Goal: Task Accomplishment & Management: Use online tool/utility

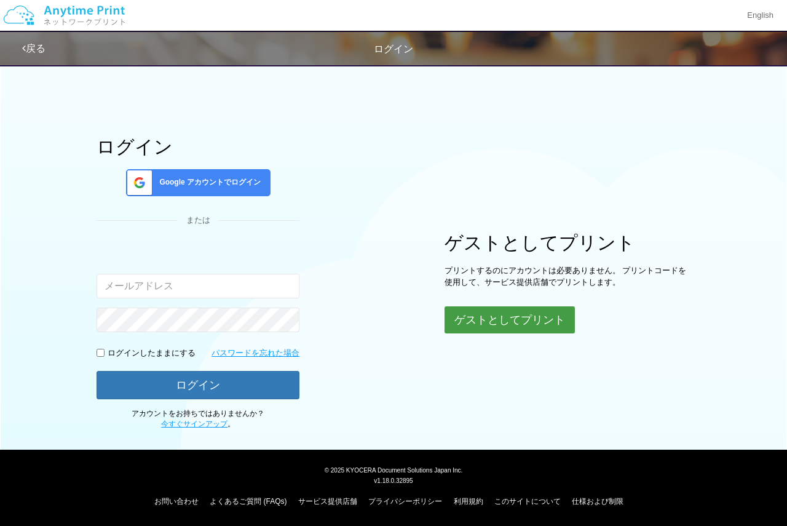
click at [504, 323] on button "ゲストとしてプリント" at bounding box center [510, 319] width 130 height 27
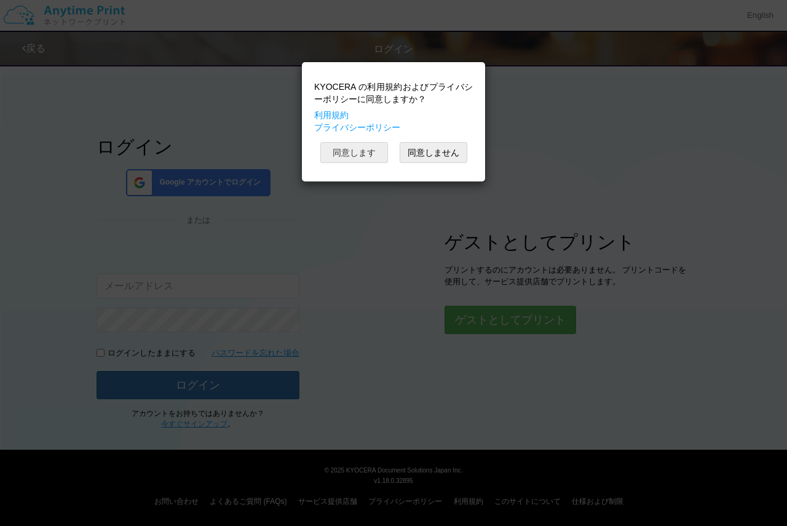
click at [372, 158] on button "同意します" at bounding box center [355, 152] width 68 height 21
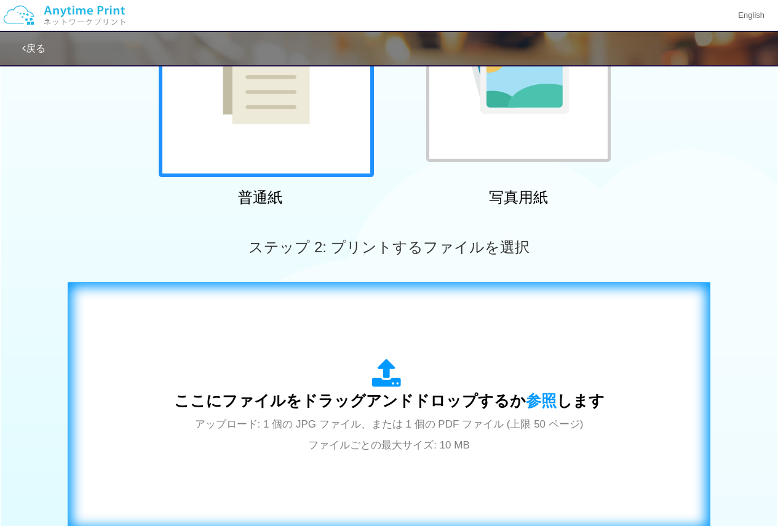
scroll to position [246, 0]
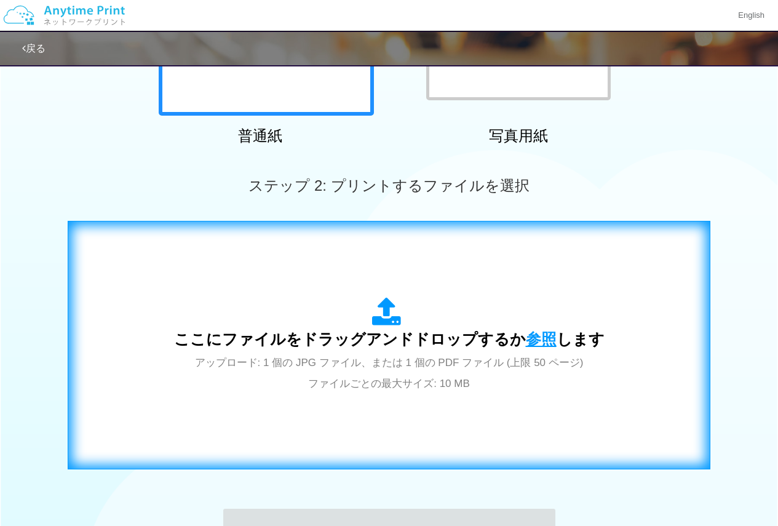
click at [530, 340] on span "参照" at bounding box center [541, 338] width 31 height 17
click at [538, 341] on span "参照" at bounding box center [541, 338] width 31 height 17
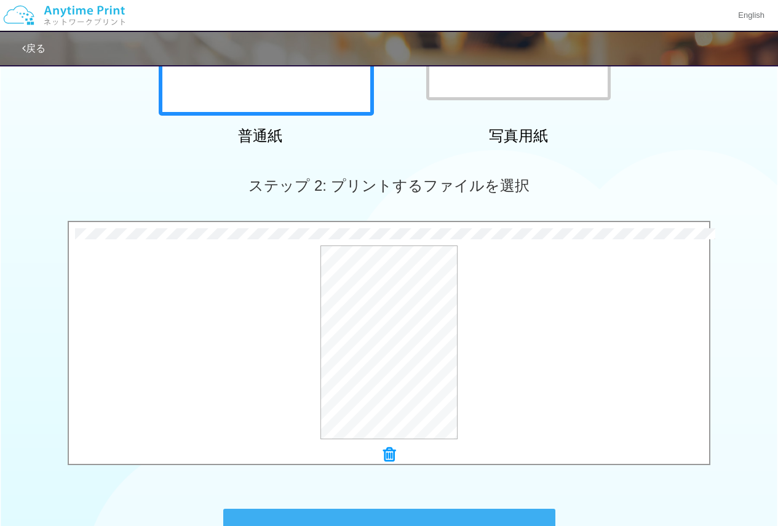
click at [389, 457] on icon at bounding box center [389, 455] width 12 height 16
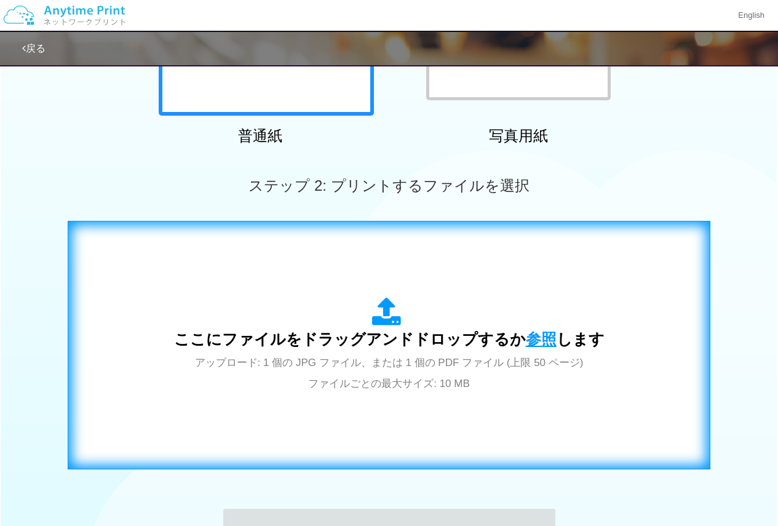
click at [538, 341] on span "参照" at bounding box center [541, 338] width 31 height 17
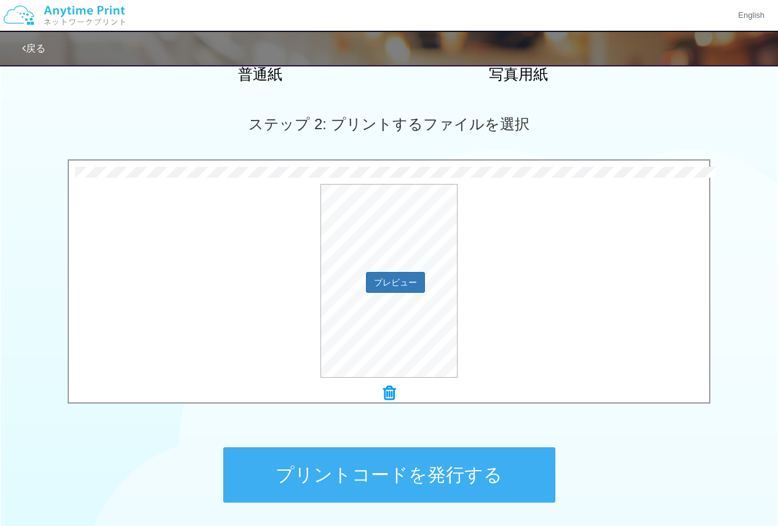
scroll to position [410, 0]
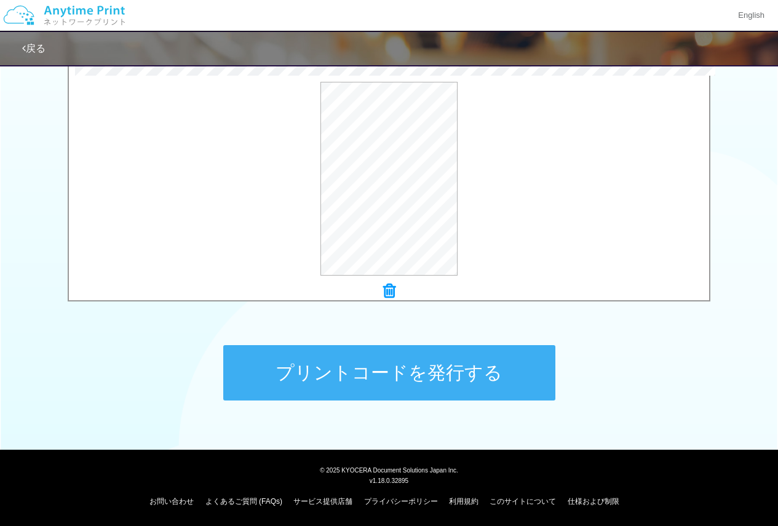
click at [527, 386] on button "プリントコードを発行する" at bounding box center [389, 372] width 332 height 55
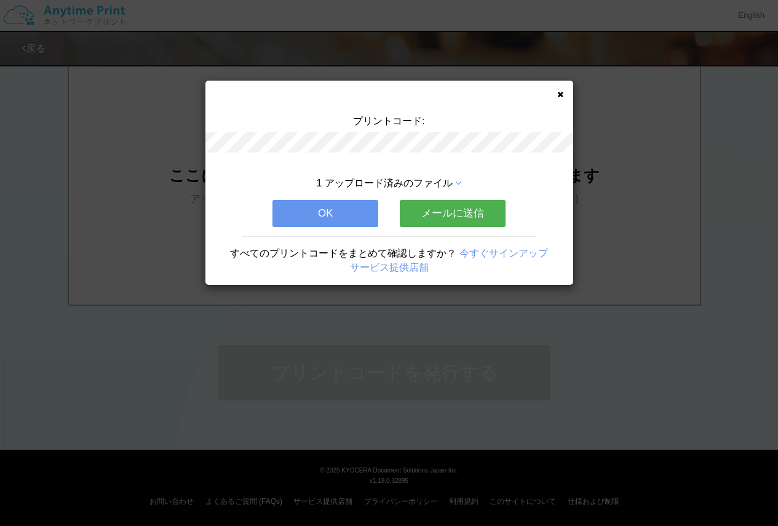
scroll to position [0, 0]
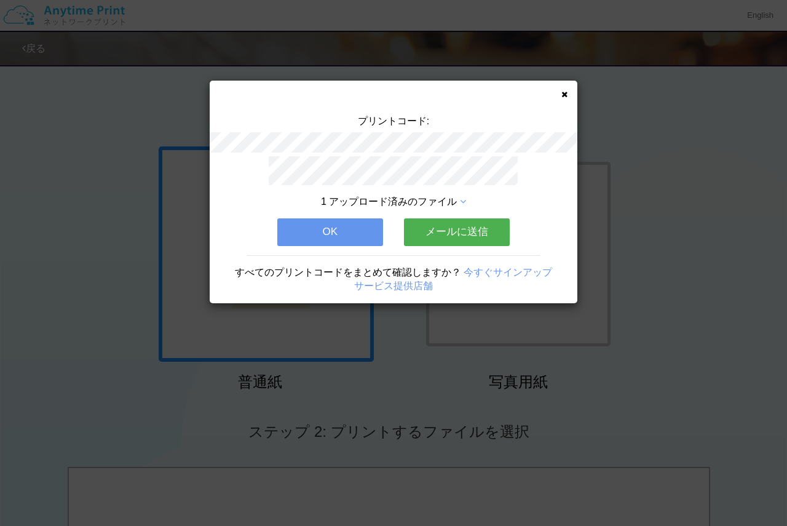
click at [354, 221] on button "OK" at bounding box center [330, 231] width 106 height 27
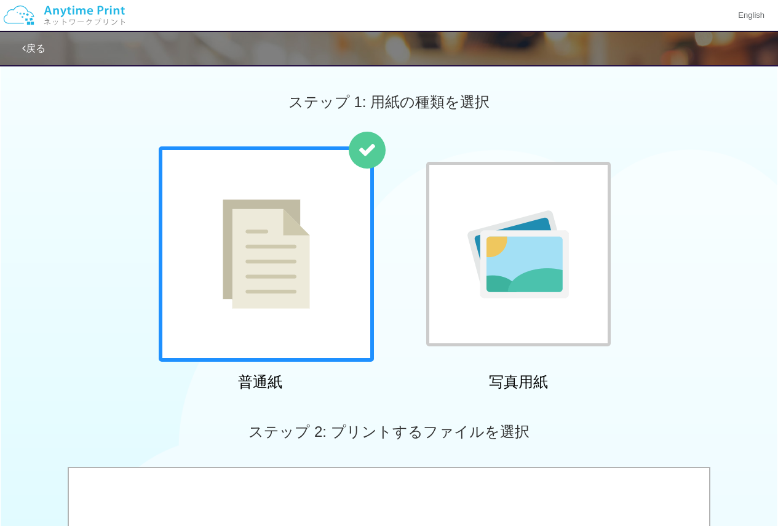
click at [78, 9] on img at bounding box center [64, 15] width 131 height 43
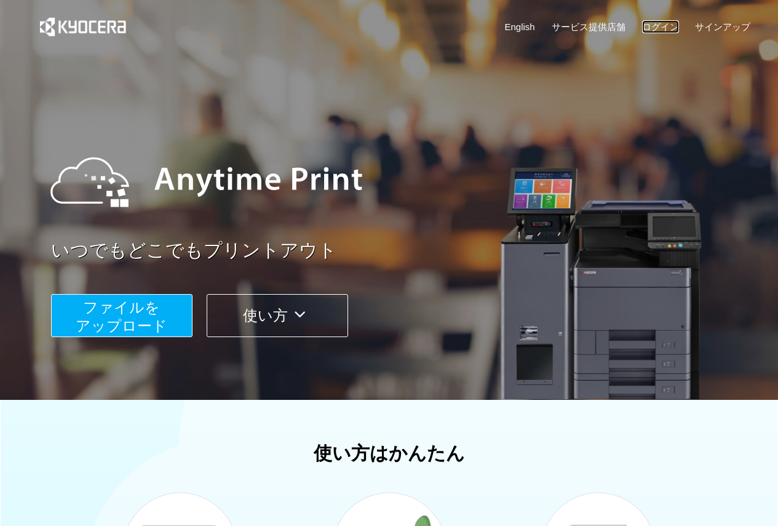
click at [663, 29] on link "ログイン" at bounding box center [660, 26] width 37 height 13
